Goal: Task Accomplishment & Management: Manage account settings

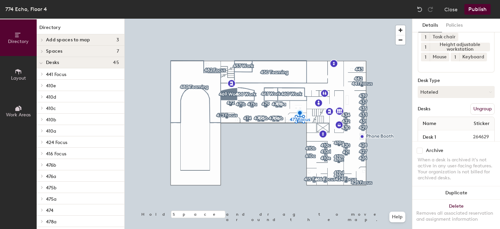
scroll to position [94, 0]
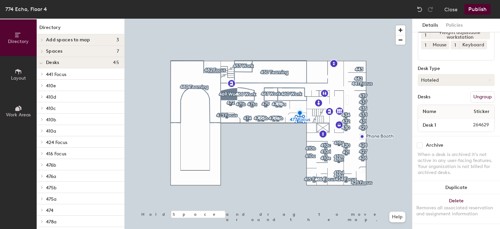
click at [438, 77] on button "Hoteled" at bounding box center [455, 80] width 77 height 12
click at [438, 96] on div "Assigned" at bounding box center [451, 101] width 67 height 10
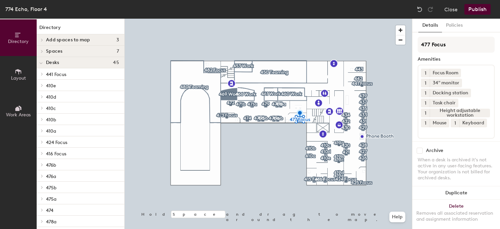
scroll to position [0, 0]
click at [472, 10] on button "Publish" at bounding box center [477, 9] width 26 height 11
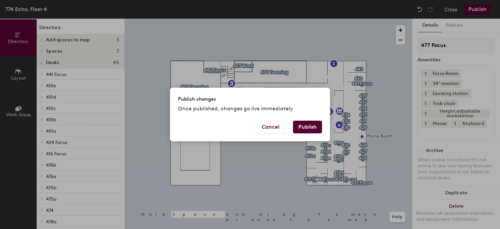
click at [308, 128] on button "Publish" at bounding box center [307, 127] width 29 height 13
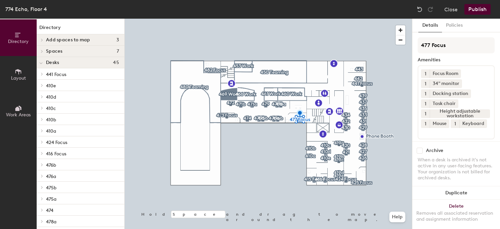
scroll to position [94, 0]
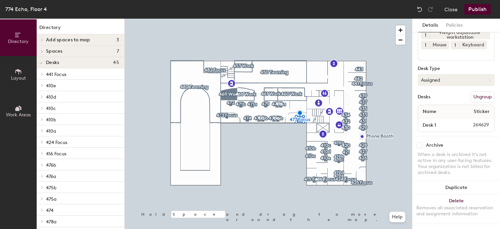
click at [432, 74] on button "Assigned" at bounding box center [455, 80] width 77 height 12
click at [430, 116] on div "Hoteled" at bounding box center [451, 121] width 67 height 10
click at [470, 9] on button "Publish" at bounding box center [477, 9] width 26 height 11
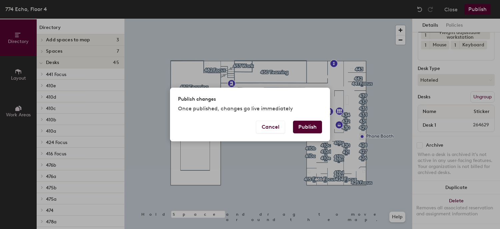
click at [294, 130] on button "Publish" at bounding box center [307, 127] width 29 height 13
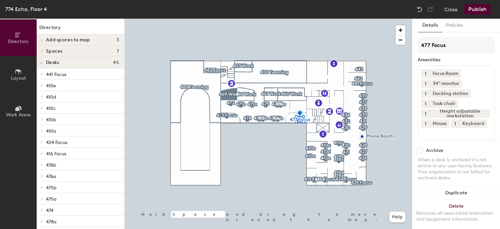
scroll to position [94, 0]
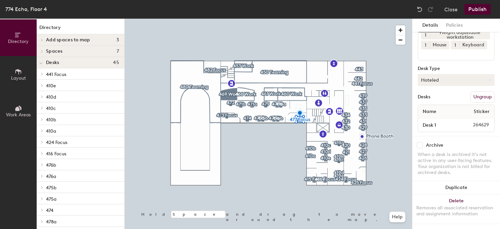
click at [430, 75] on button "Hoteled" at bounding box center [455, 80] width 77 height 12
click at [435, 96] on div "Assigned" at bounding box center [451, 101] width 67 height 10
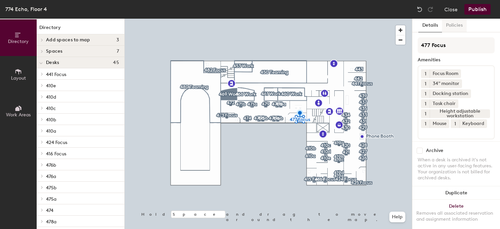
click at [456, 27] on button "Policies" at bounding box center [454, 26] width 25 height 14
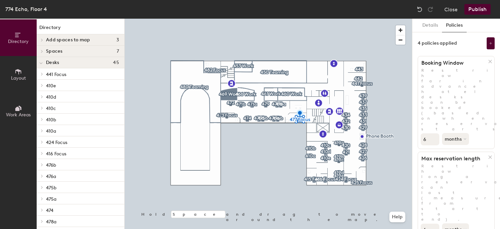
click at [485, 11] on button "Publish" at bounding box center [477, 9] width 26 height 11
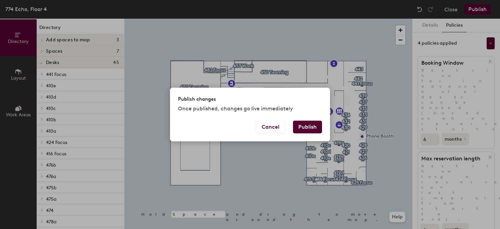
click at [305, 130] on button "Publish" at bounding box center [307, 127] width 29 height 13
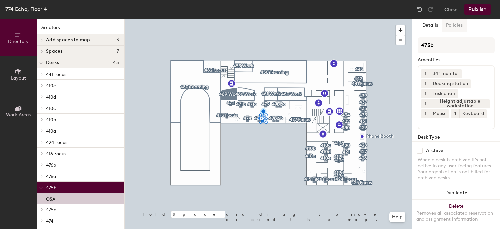
click at [452, 26] on button "Policies" at bounding box center [454, 26] width 25 height 14
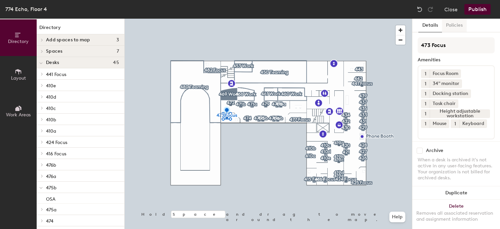
click at [452, 25] on button "Policies" at bounding box center [454, 26] width 25 height 14
click at [450, 27] on button "Policies" at bounding box center [454, 26] width 25 height 14
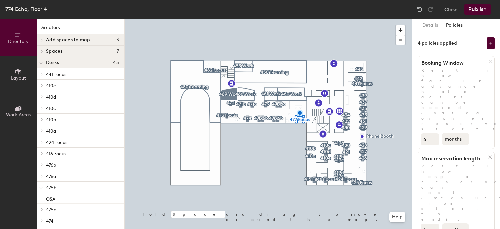
click at [473, 11] on button "Publish" at bounding box center [477, 9] width 26 height 11
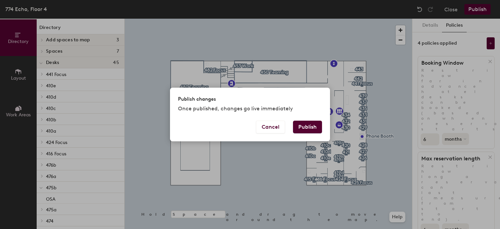
click at [303, 127] on button "Publish" at bounding box center [307, 127] width 29 height 13
